Goal: Navigation & Orientation: Find specific page/section

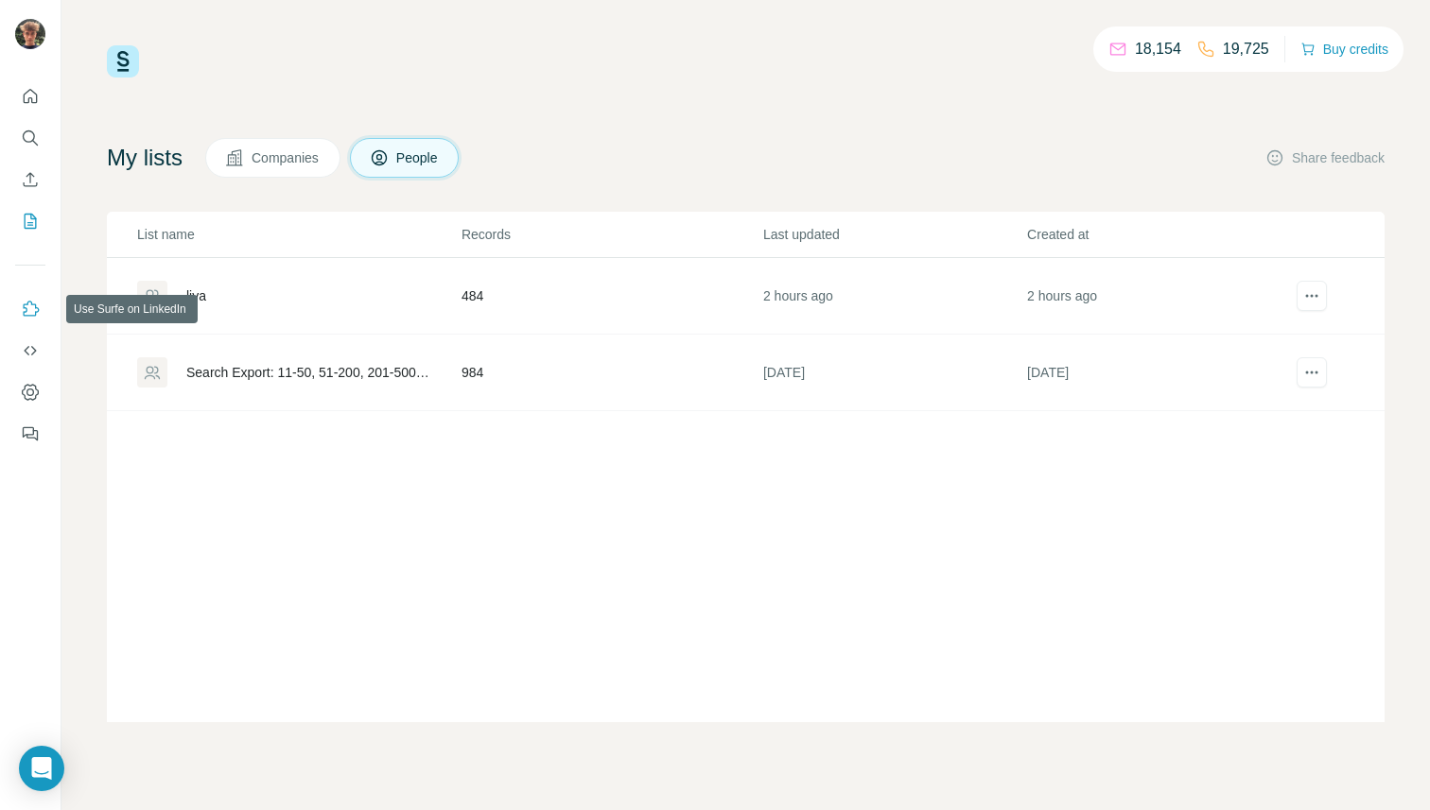
click at [26, 296] on button "Use Surfe on LinkedIn" at bounding box center [30, 309] width 30 height 34
click at [31, 388] on icon "Dashboard" at bounding box center [30, 392] width 19 height 19
click at [26, 95] on icon "Quick start" at bounding box center [30, 96] width 19 height 19
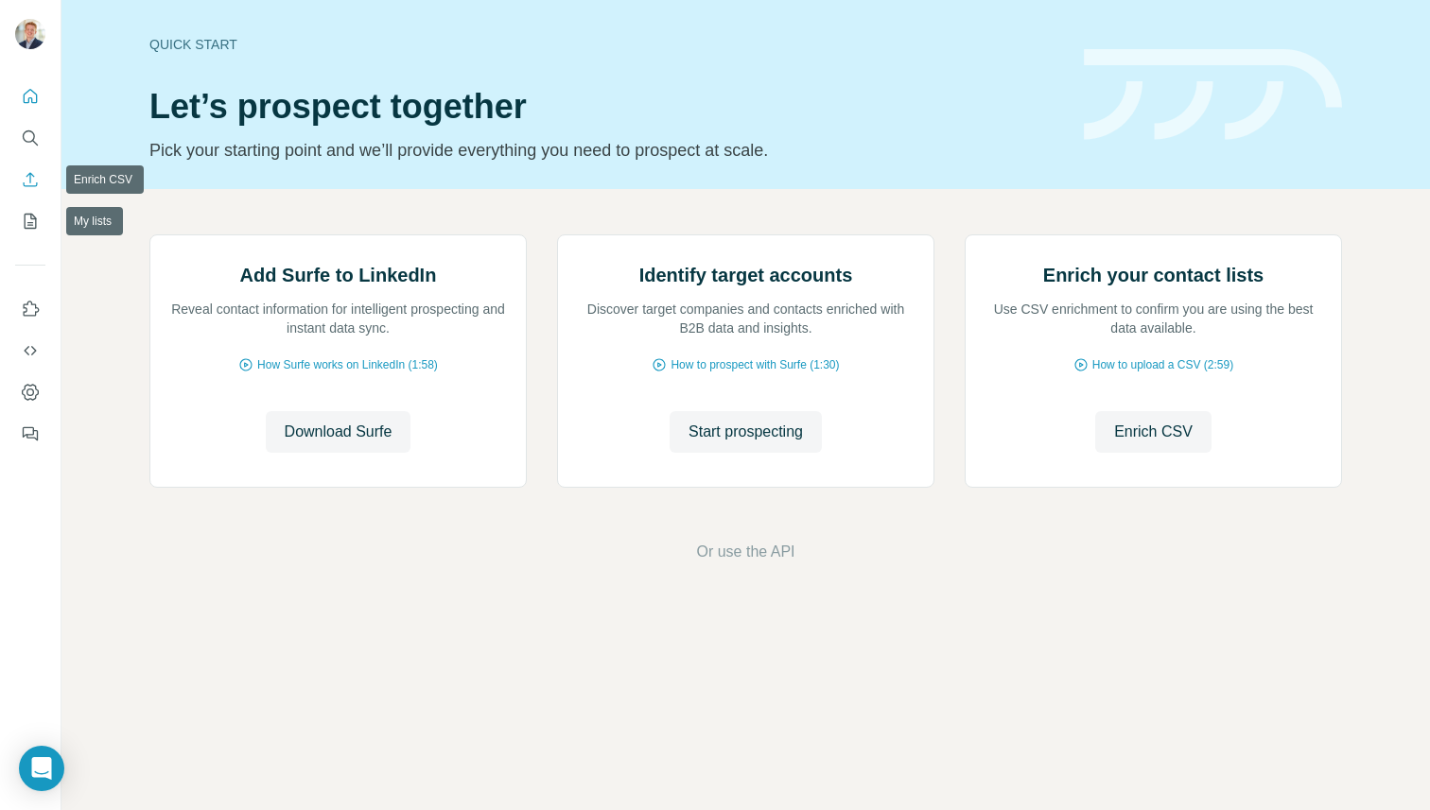
click at [37, 182] on icon "Enrich CSV" at bounding box center [30, 179] width 19 height 19
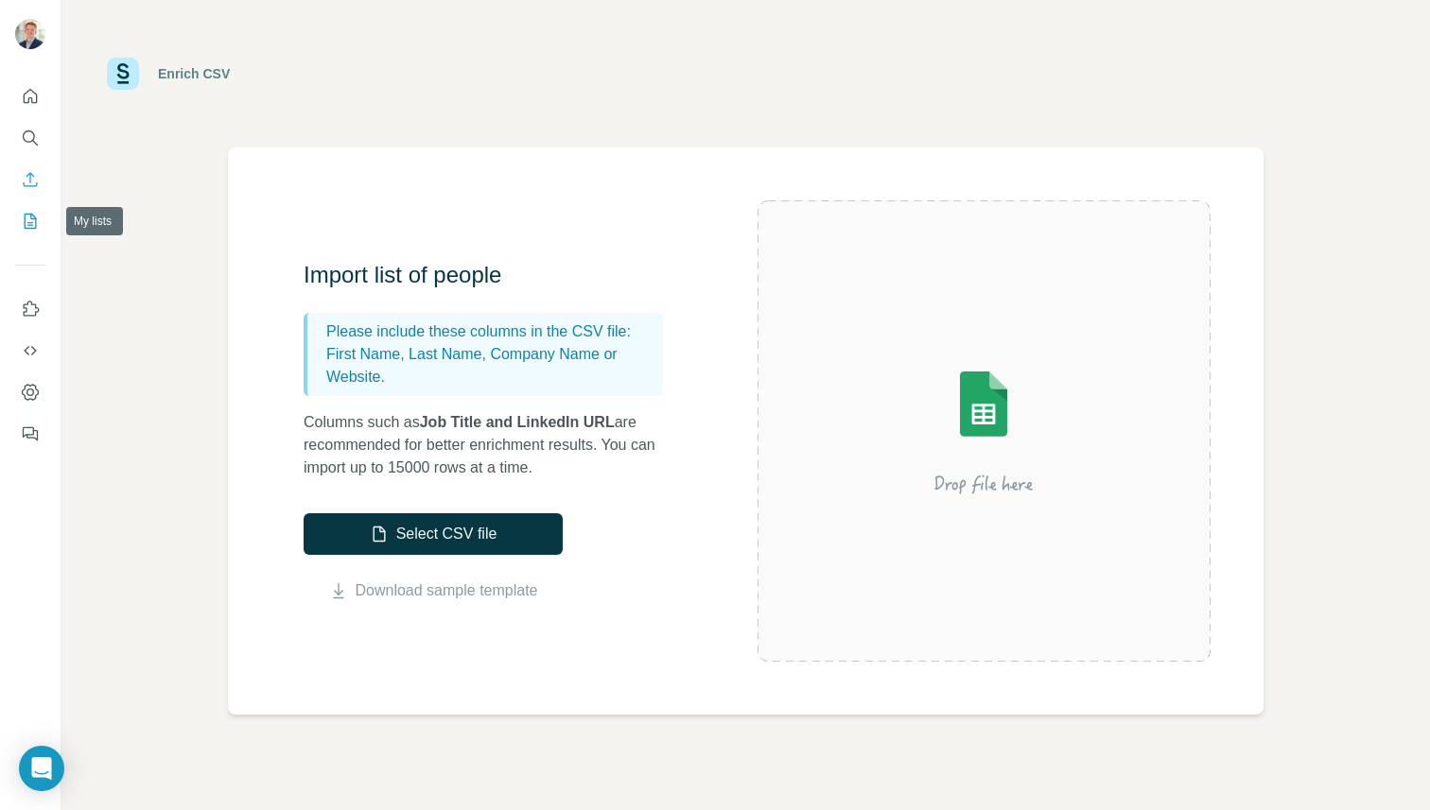
click at [41, 224] on button "My lists" at bounding box center [30, 221] width 30 height 34
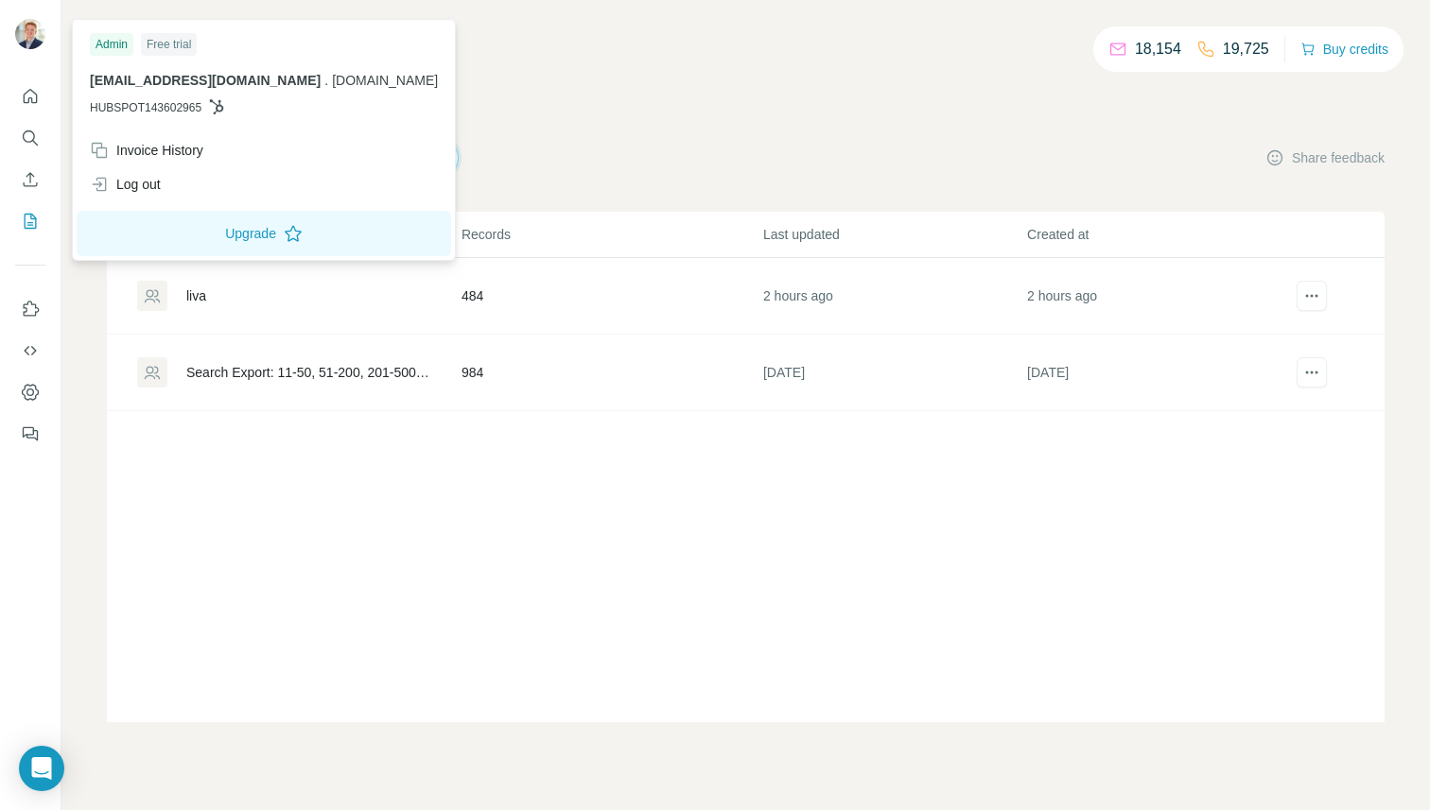
click at [37, 34] on img at bounding box center [30, 34] width 30 height 30
click at [27, 391] on icon "Dashboard" at bounding box center [30, 393] width 8 height 8
click at [12, 13] on div at bounding box center [33, 37] width 55 height 62
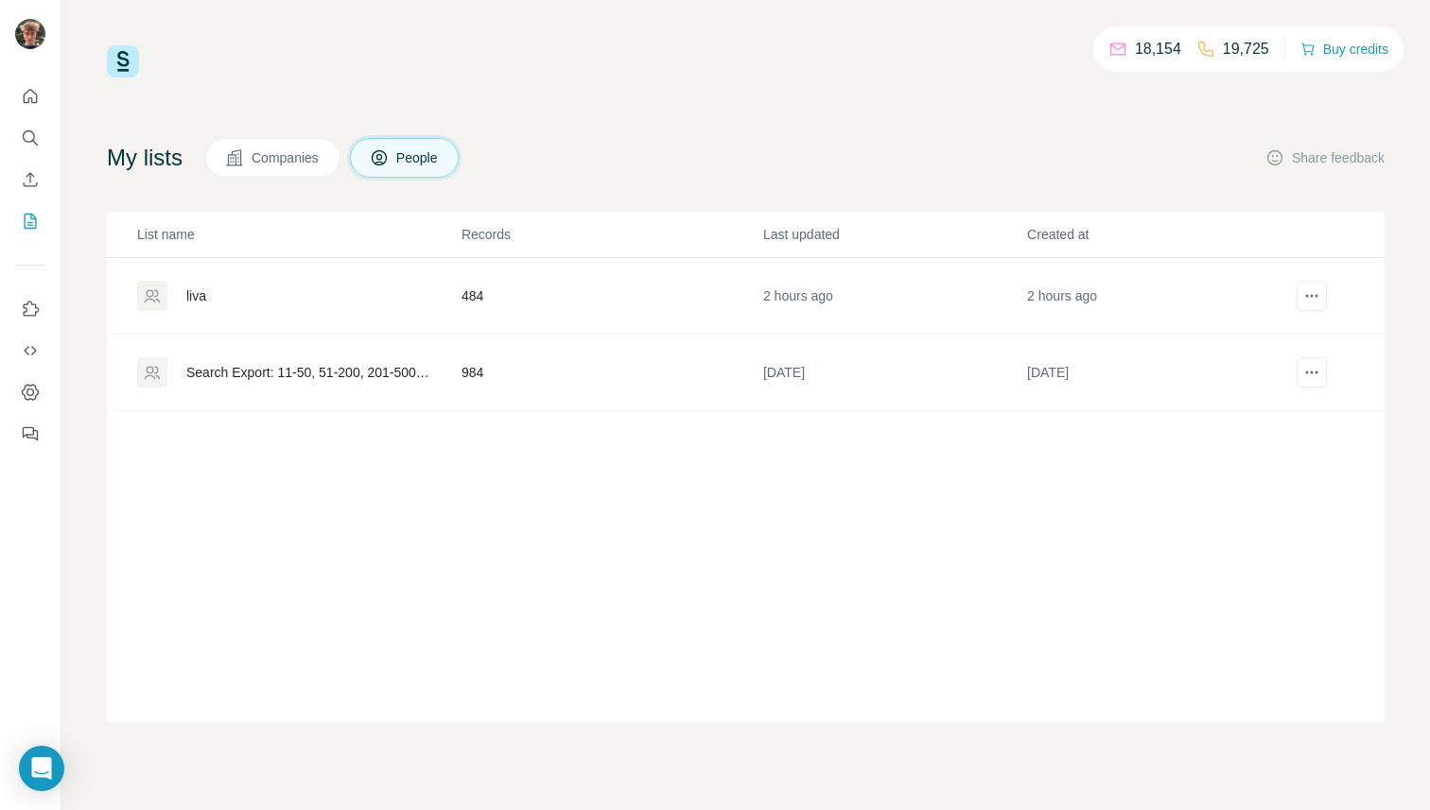
click at [32, 26] on img at bounding box center [30, 34] width 30 height 30
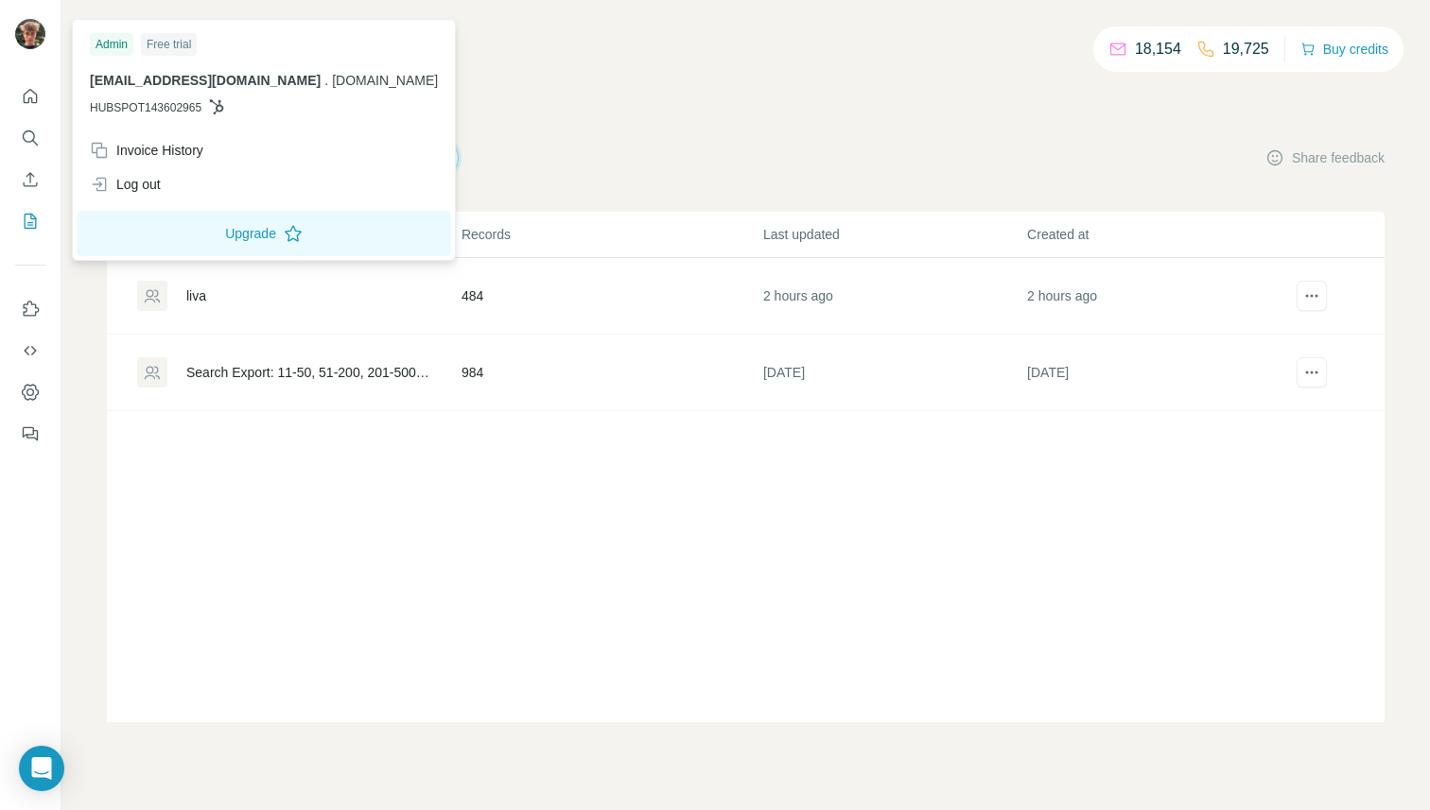
click at [32, 494] on div at bounding box center [30, 405] width 61 height 810
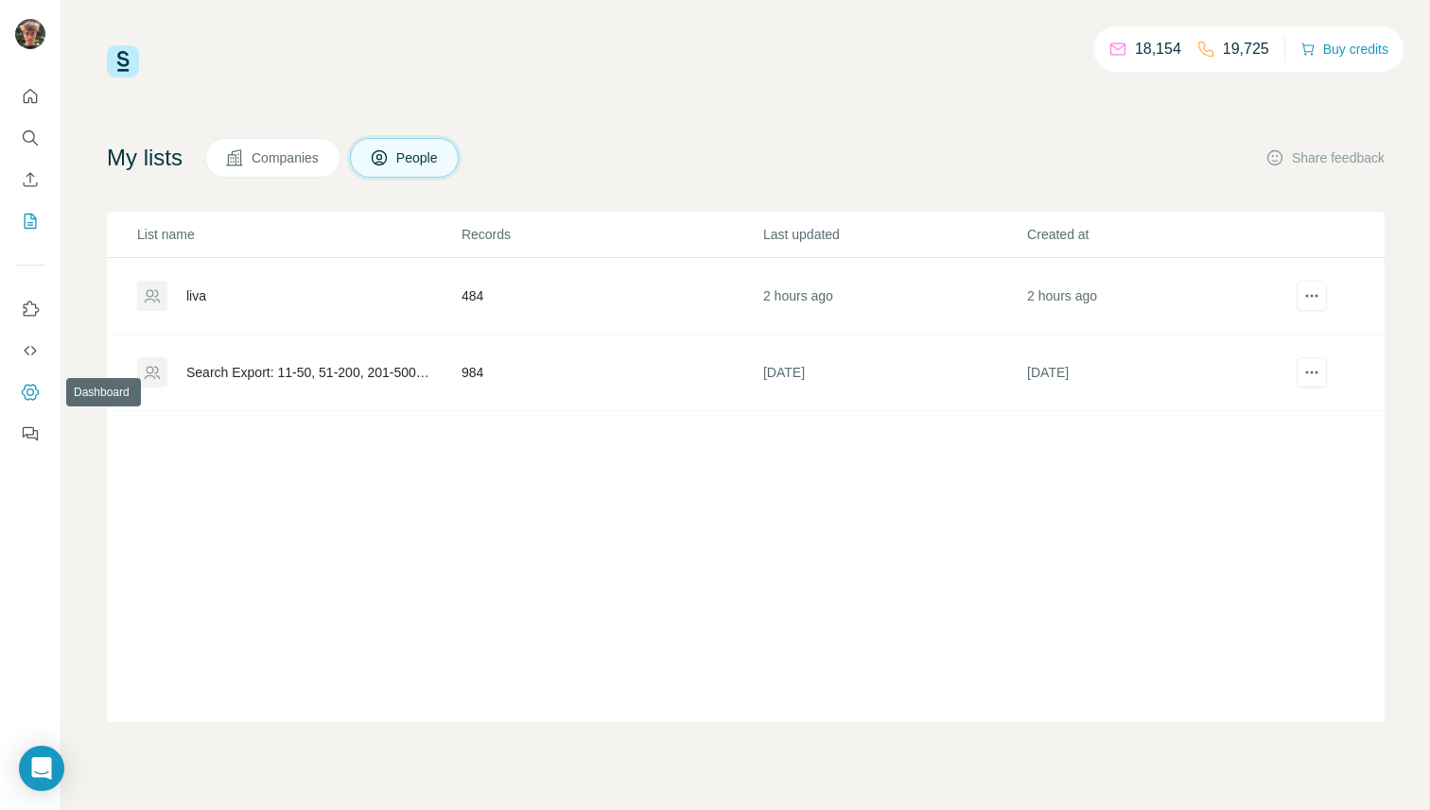
click at [32, 386] on icon "Dashboard" at bounding box center [30, 392] width 19 height 19
click at [826, 98] on div "18,154 19,725 Buy credits My lists Companies People Share feedback List name Re…" at bounding box center [745, 383] width 1277 height 677
click at [26, 313] on icon "Use Surfe on LinkedIn" at bounding box center [30, 309] width 19 height 19
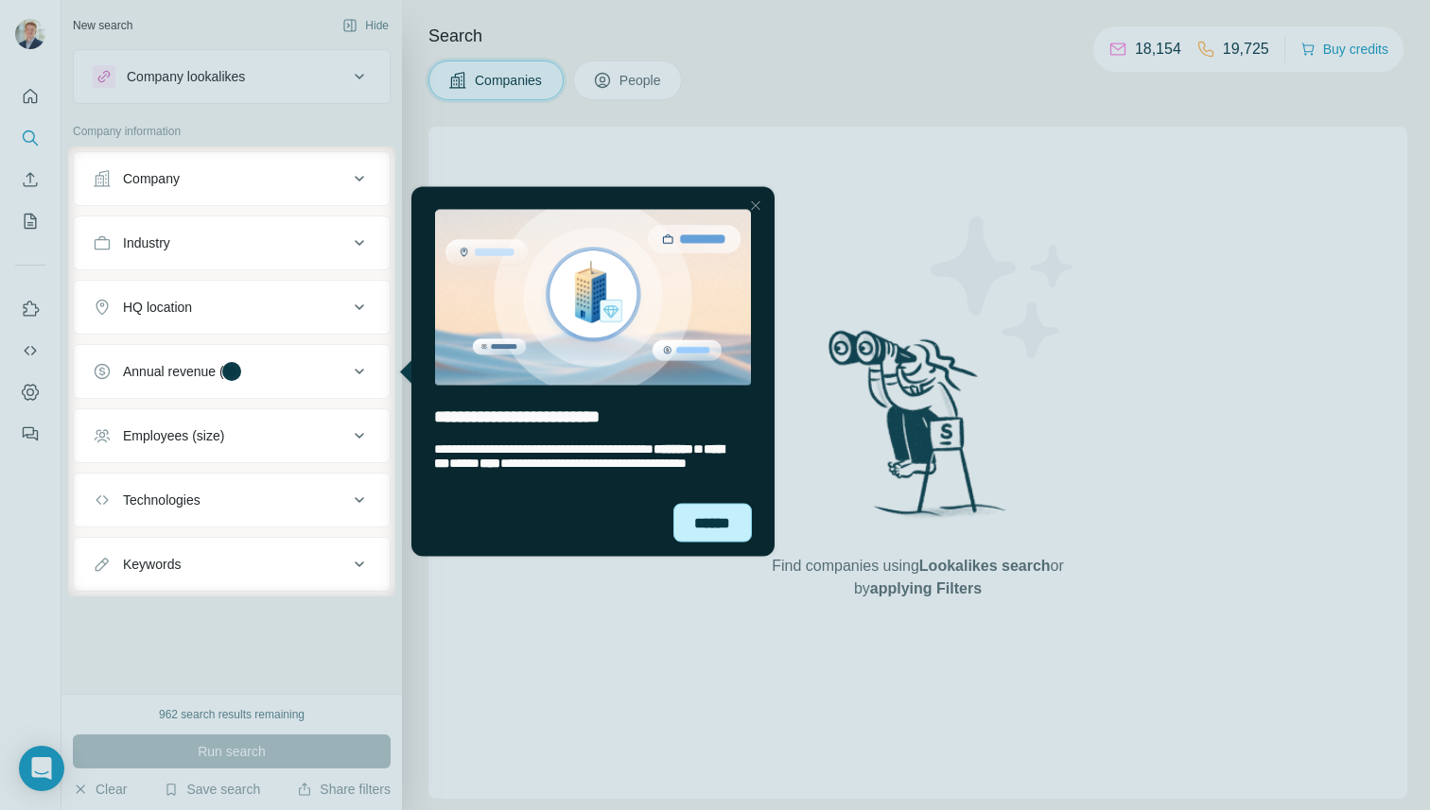
click at [714, 518] on div "******" at bounding box center [712, 522] width 78 height 38
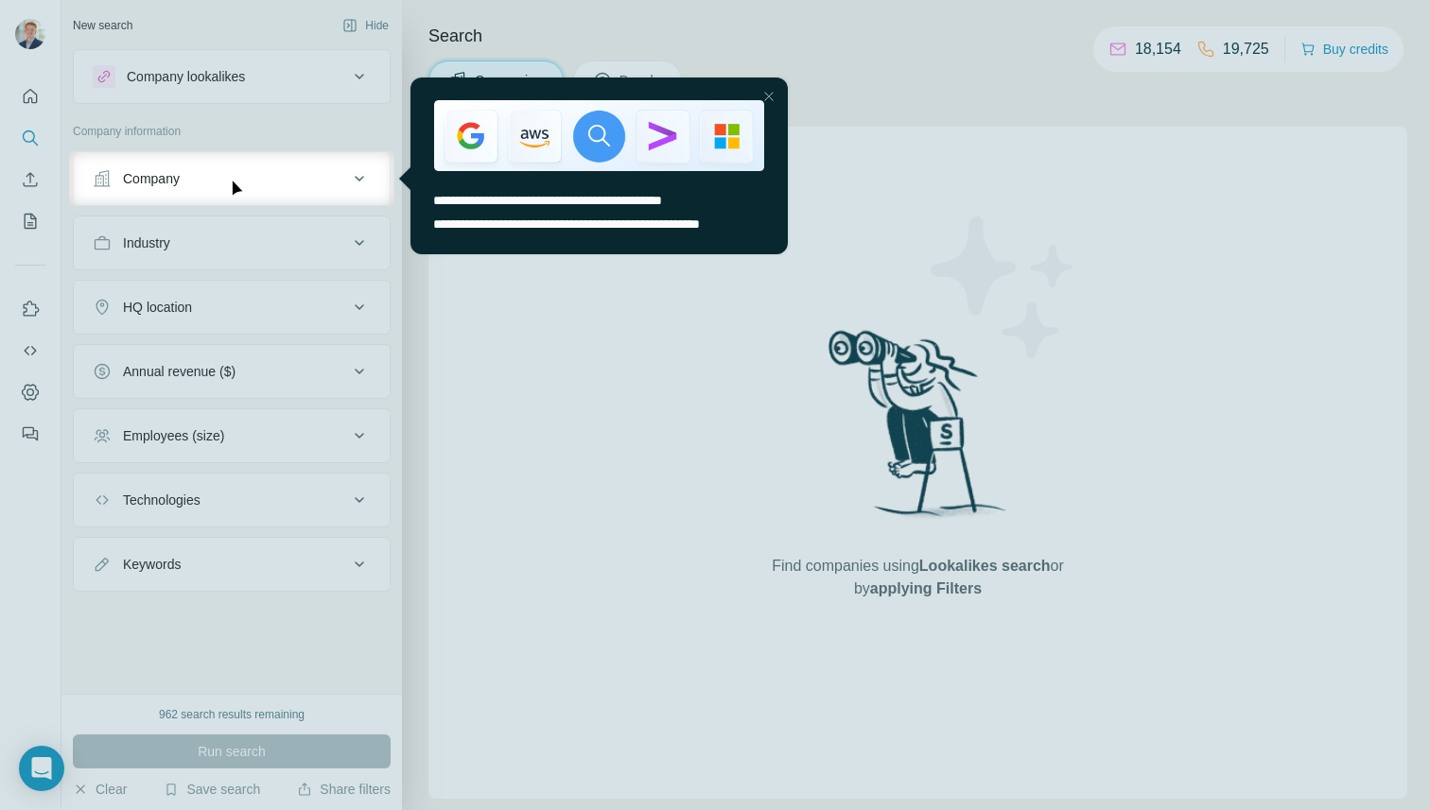
click at [705, 347] on div at bounding box center [715, 508] width 1430 height 604
click at [776, 97] on div at bounding box center [768, 96] width 23 height 23
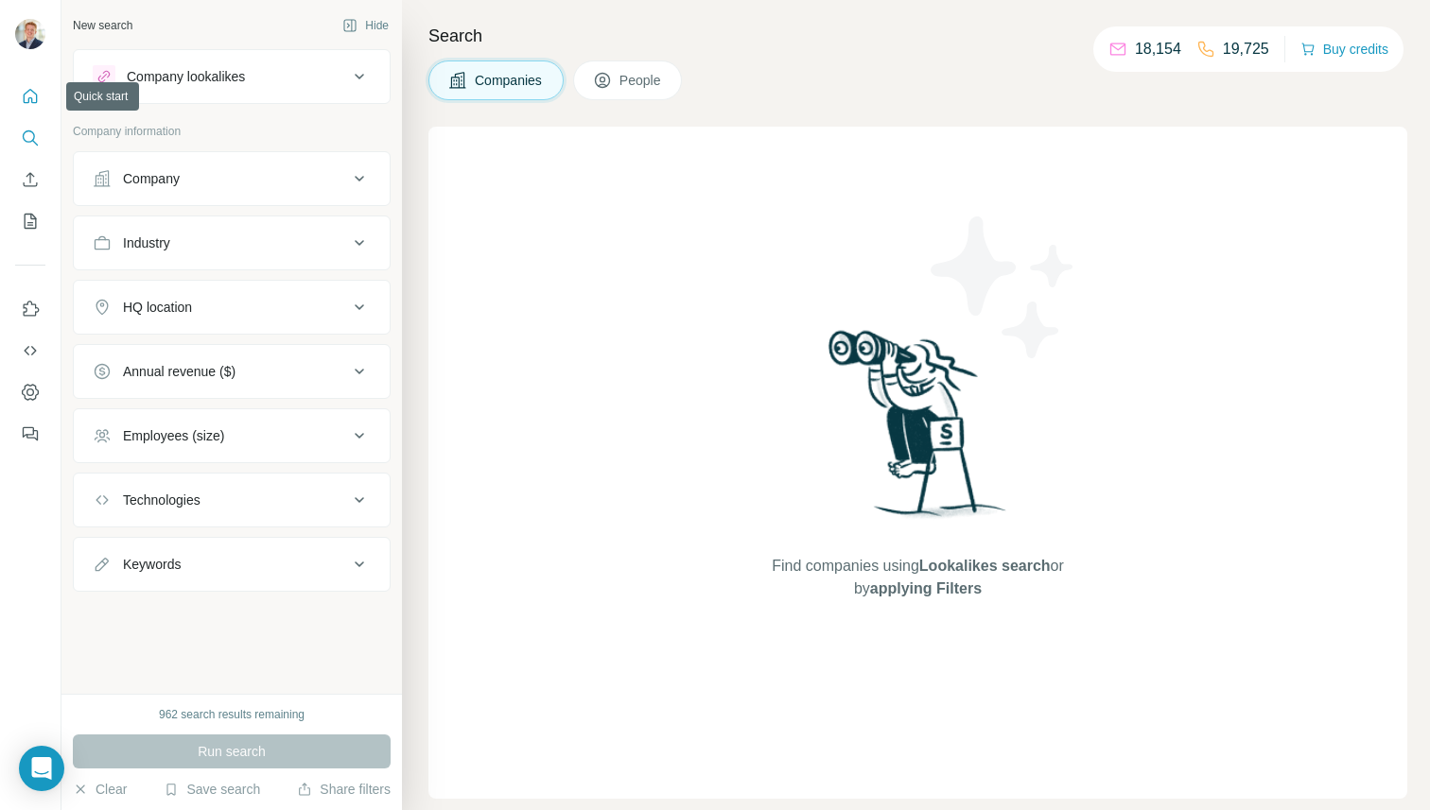
click at [32, 98] on icon "Quick start" at bounding box center [30, 96] width 19 height 19
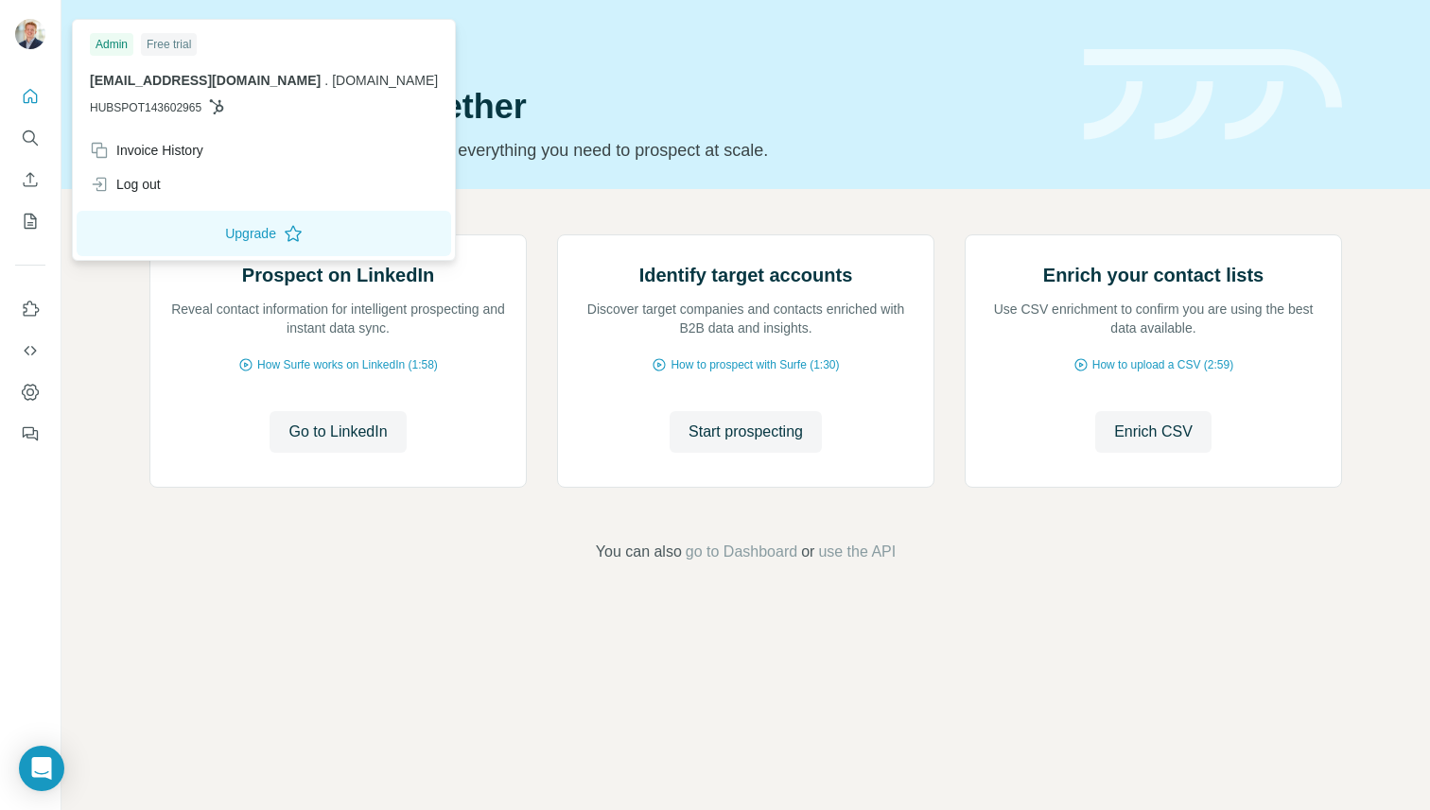
click at [27, 33] on img at bounding box center [30, 34] width 30 height 30
click at [33, 610] on div at bounding box center [30, 405] width 61 height 810
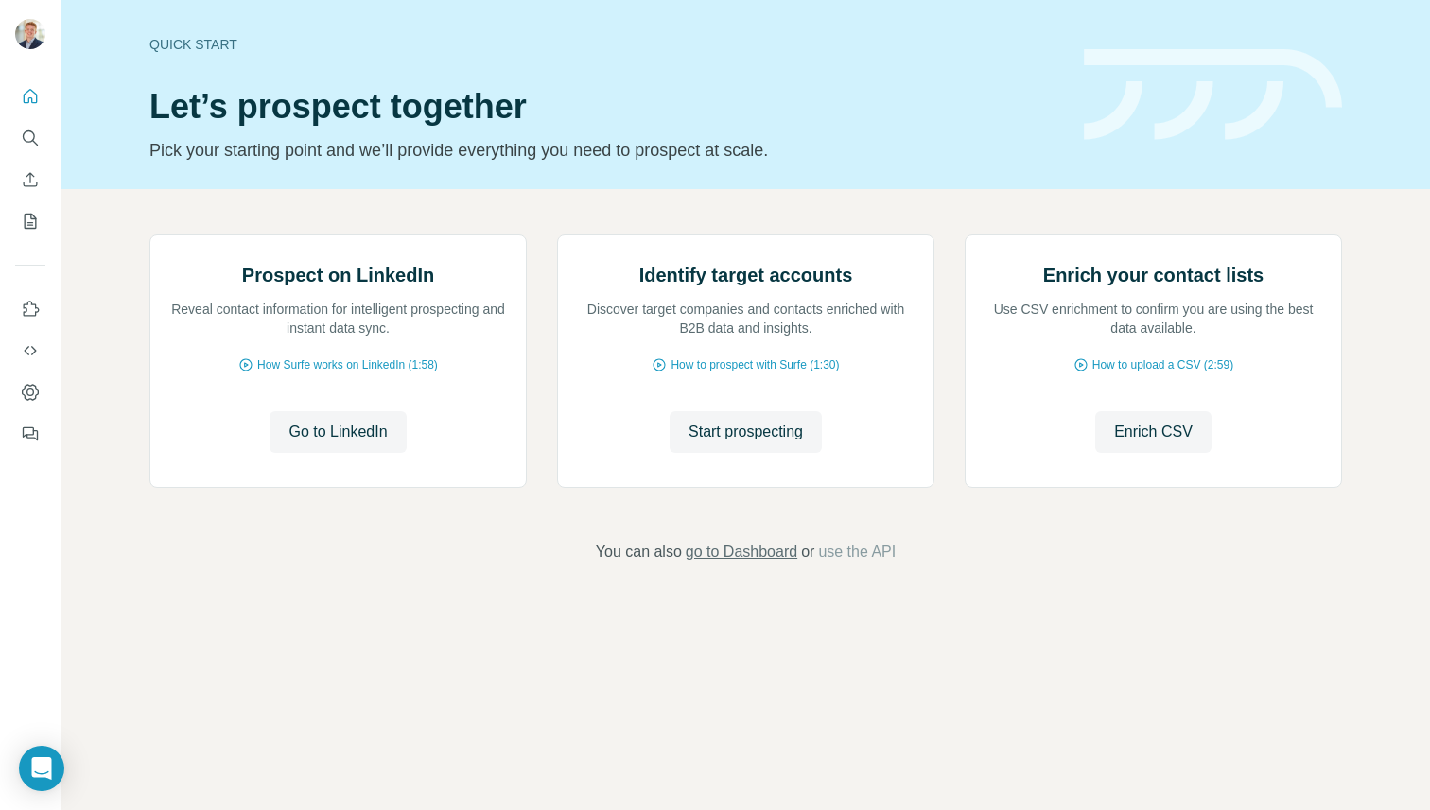
click at [738, 564] on span "go to Dashboard" at bounding box center [742, 552] width 112 height 23
click at [844, 564] on span "use the API" at bounding box center [857, 552] width 78 height 23
